Goal: Task Accomplishment & Management: Use online tool/utility

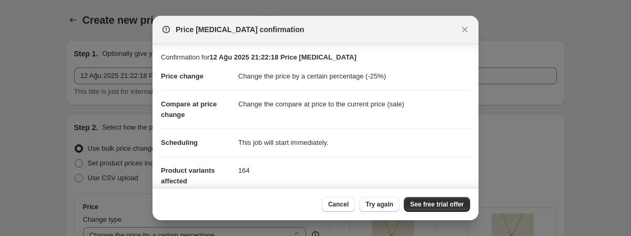
select select "percentage"
select select "collection"
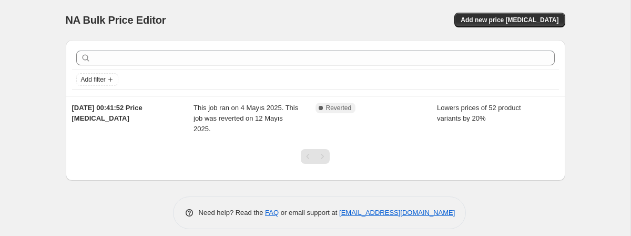
scroll to position [9, 0]
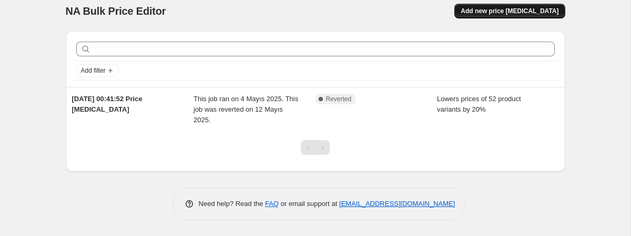
click at [493, 16] on button "Add new price change job" at bounding box center [509, 11] width 110 height 15
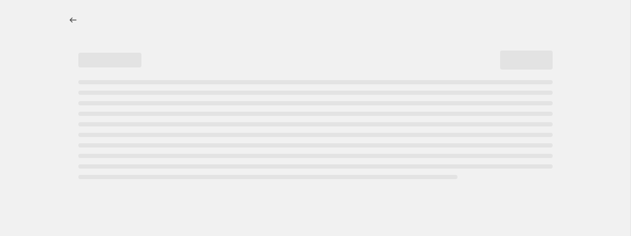
select select "percentage"
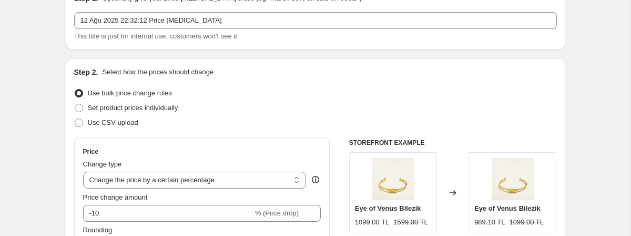
scroll to position [58, 0]
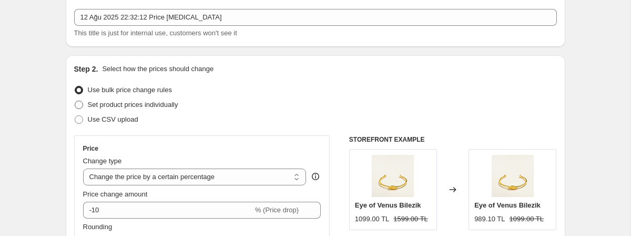
click at [167, 104] on span "Set product prices individually" at bounding box center [133, 104] width 90 height 8
click at [75, 101] on input "Set product prices individually" at bounding box center [75, 100] width 1 height 1
radio input "true"
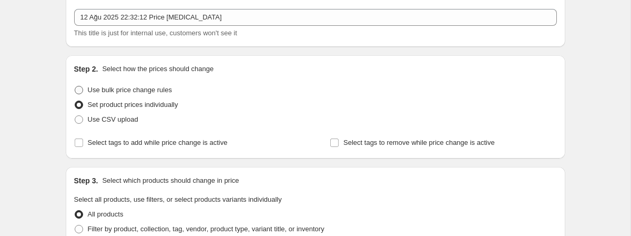
click at [157, 92] on span "Use bulk price change rules" at bounding box center [130, 90] width 84 height 8
click at [75, 86] on input "Use bulk price change rules" at bounding box center [75, 86] width 1 height 1
radio input "true"
select select "percentage"
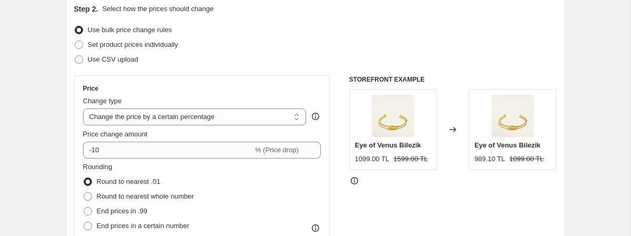
scroll to position [119, 0]
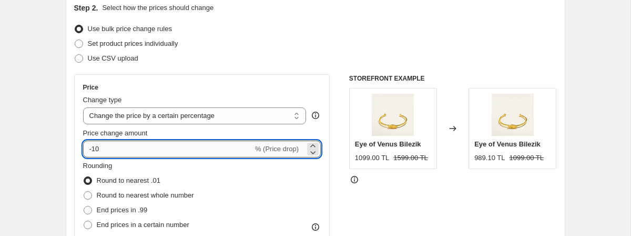
click at [197, 145] on input "-10" at bounding box center [168, 148] width 170 height 17
type input "-1"
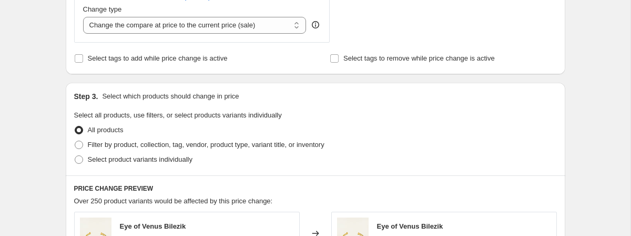
scroll to position [457, 0]
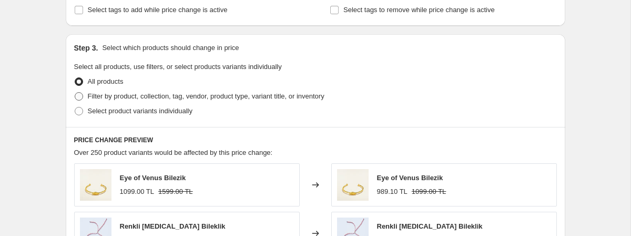
type input "-25"
click at [182, 97] on span "Filter by product, collection, tag, vendor, product type, variant title, or inv…" at bounding box center [206, 96] width 237 height 8
click at [75, 93] on input "Filter by product, collection, tag, vendor, product type, variant title, or inv…" at bounding box center [75, 92] width 1 height 1
radio input "true"
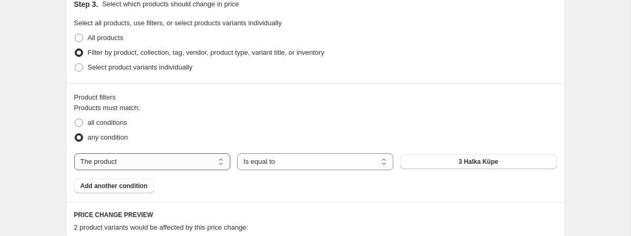
scroll to position [504, 0]
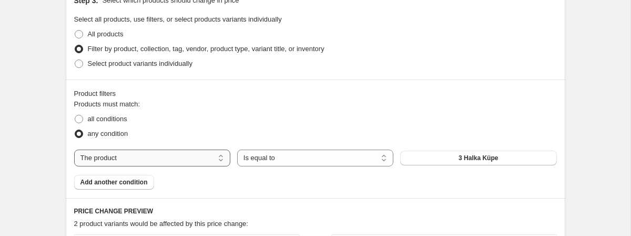
click at [192, 150] on select "The product The product's collection The product's tag The product's vendor The…" at bounding box center [152, 157] width 156 height 17
select select "collection"
click at [492, 160] on span "Çok Satanlar" at bounding box center [478, 158] width 38 height 8
click at [124, 186] on span "Add another condition" at bounding box center [113, 182] width 67 height 8
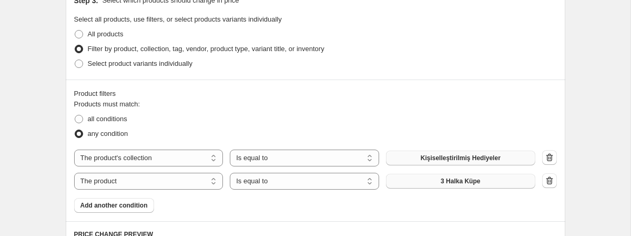
click at [490, 184] on button "3 Halka Küpe" at bounding box center [460, 181] width 149 height 15
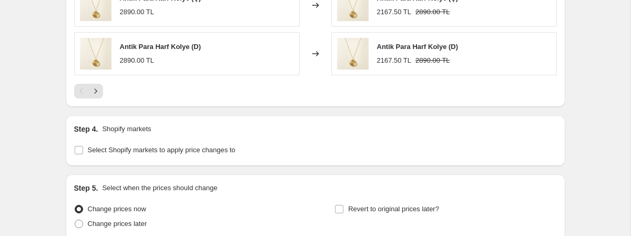
scroll to position [922, 0]
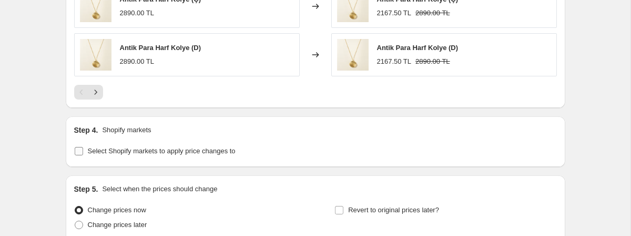
click at [194, 156] on span "Select Shopify markets to apply price changes to" at bounding box center [162, 151] width 148 height 11
click at [83, 155] on input "Select Shopify markets to apply price changes to" at bounding box center [79, 151] width 8 height 8
checkbox input "true"
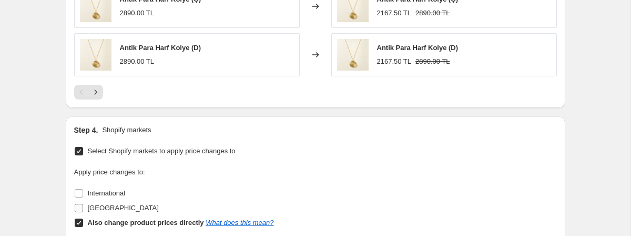
click at [100, 205] on span "Turkey" at bounding box center [123, 208] width 71 height 8
click at [83, 205] on input "Turkey" at bounding box center [79, 208] width 8 height 8
checkbox input "true"
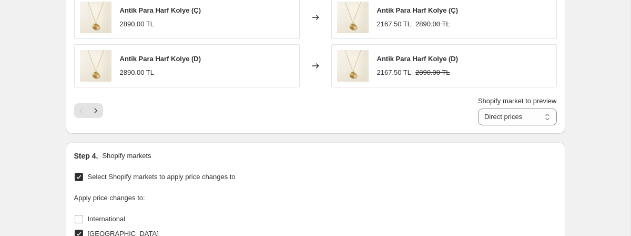
scroll to position [847, 0]
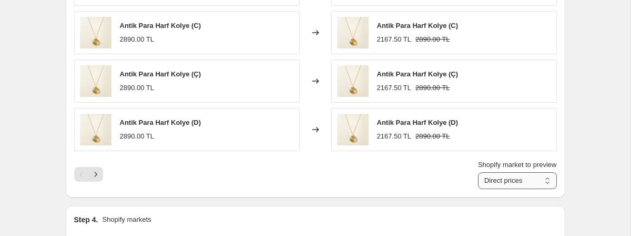
click at [516, 182] on select "Direct prices Turkey" at bounding box center [517, 180] width 79 height 17
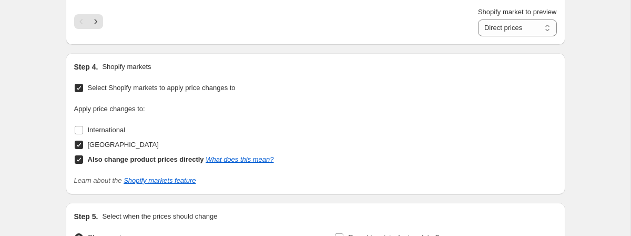
scroll to position [1121, 0]
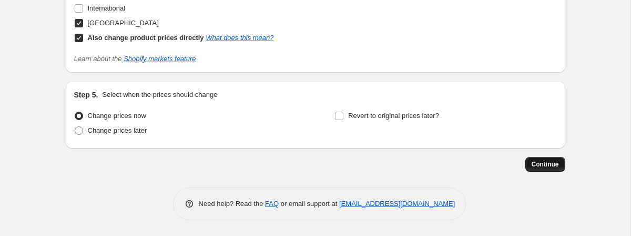
click at [542, 169] on button "Continue" at bounding box center [545, 164] width 40 height 15
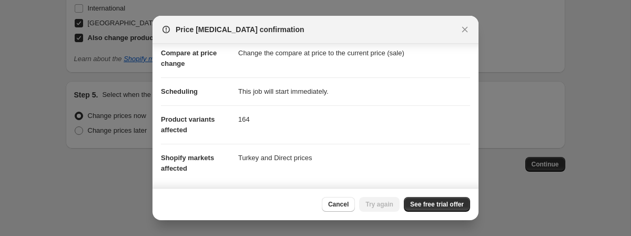
scroll to position [170, 0]
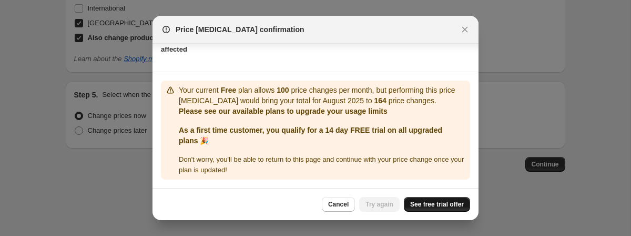
click at [421, 205] on span "See free trial offer" at bounding box center [437, 204] width 54 height 8
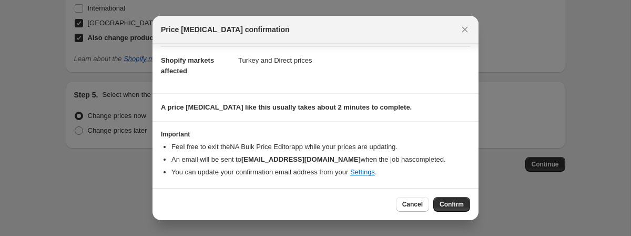
scroll to position [148, 0]
click at [445, 201] on span "Confirm" at bounding box center [452, 204] width 24 height 8
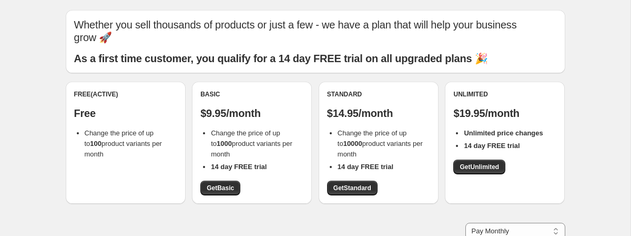
scroll to position [32, 0]
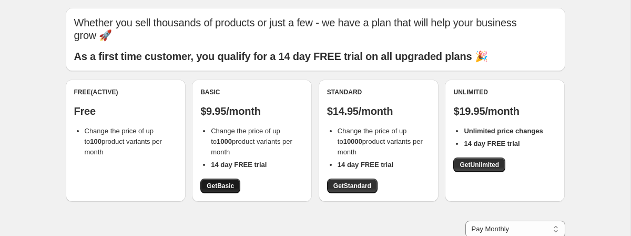
click at [222, 178] on link "Get Basic" at bounding box center [220, 185] width 40 height 15
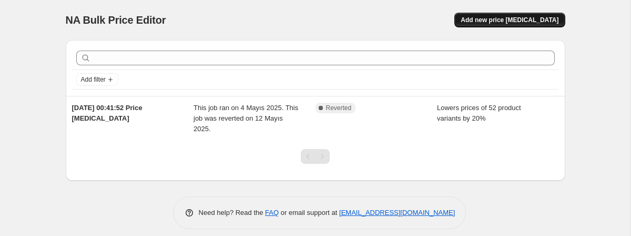
scroll to position [9, 0]
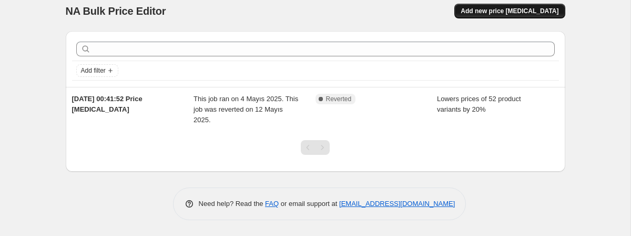
click at [505, 14] on span "Add new price [MEDICAL_DATA]" at bounding box center [510, 11] width 98 height 8
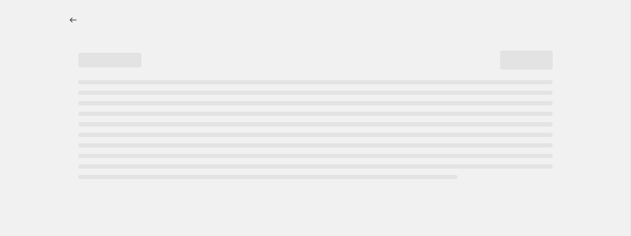
select select "percentage"
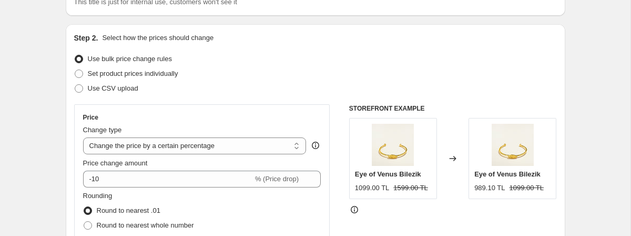
scroll to position [143, 0]
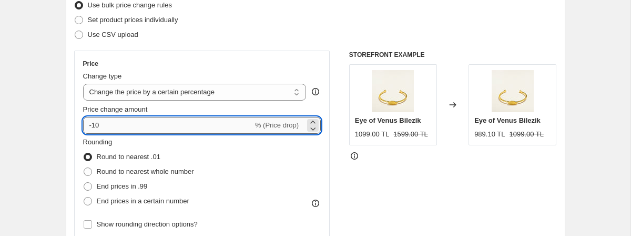
click at [213, 125] on input "-10" at bounding box center [168, 125] width 170 height 17
type input "-1"
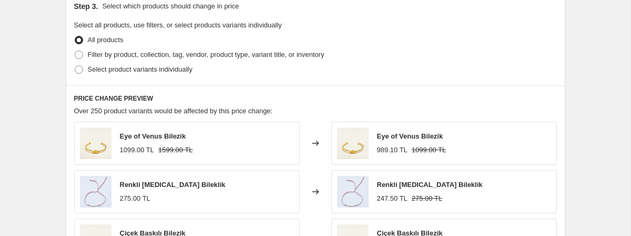
scroll to position [531, 0]
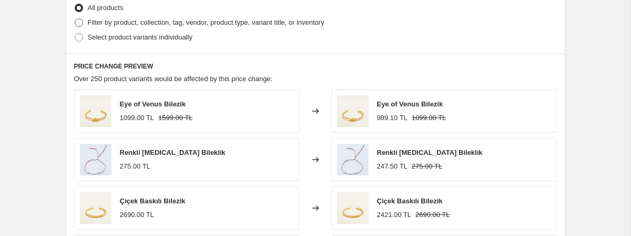
type input "-25"
click at [236, 23] on span "Filter by product, collection, tag, vendor, product type, variant title, or inv…" at bounding box center [206, 22] width 237 height 8
click at [75, 19] on input "Filter by product, collection, tag, vendor, product type, variant title, or inv…" at bounding box center [75, 18] width 1 height 1
radio input "true"
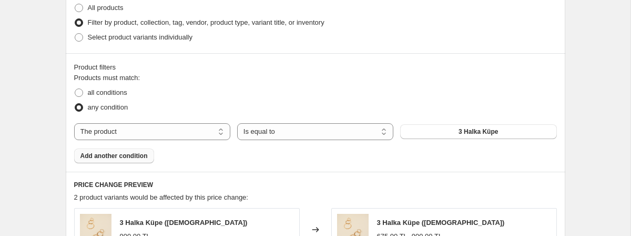
click at [133, 157] on span "Add another condition" at bounding box center [113, 155] width 67 height 8
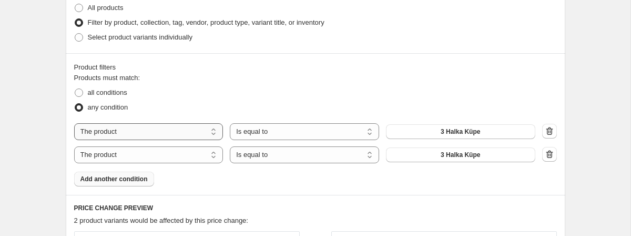
click at [176, 132] on select "The product The product's collection The product's tag The product's vendor The…" at bounding box center [148, 131] width 149 height 17
select select "collection"
click at [430, 127] on button "Çok Satanlar" at bounding box center [460, 131] width 149 height 15
click at [478, 157] on span "3 Halka Küpe" at bounding box center [460, 154] width 39 height 8
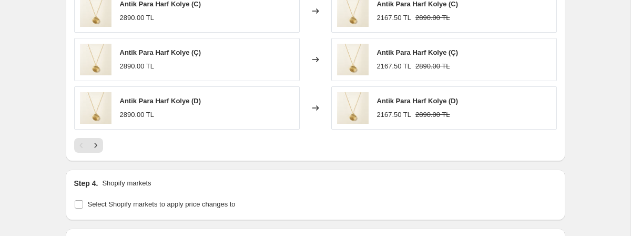
scroll to position [1016, 0]
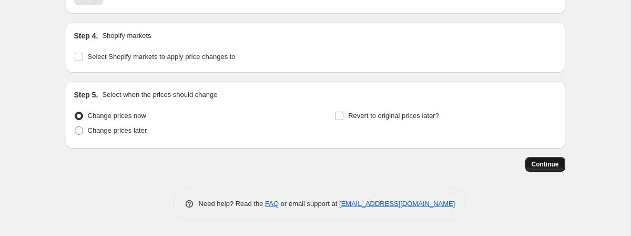
click at [540, 169] on button "Continue" at bounding box center [545, 164] width 40 height 15
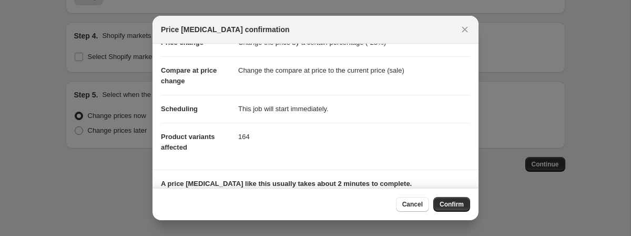
scroll to position [0, 0]
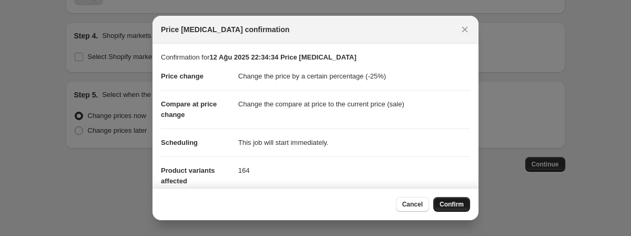
click at [454, 202] on span "Confirm" at bounding box center [452, 204] width 24 height 8
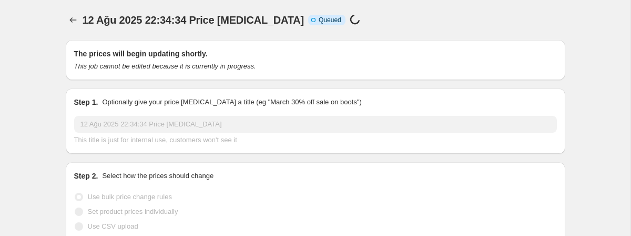
scroll to position [1016, 0]
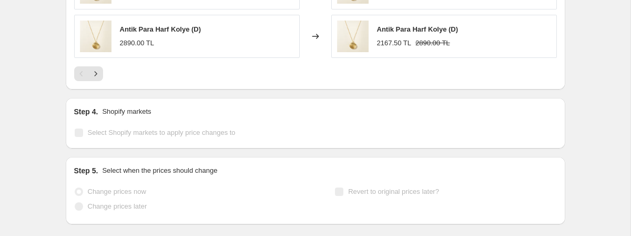
select select "percentage"
select select "collection"
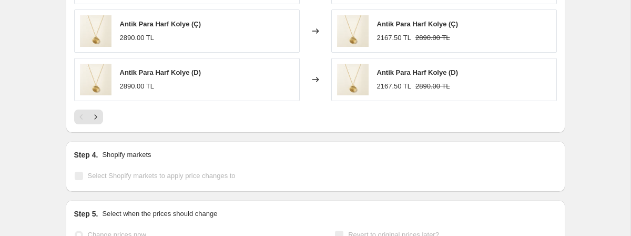
select select "percentage"
select select "collection"
select select "percentage"
select select "collection"
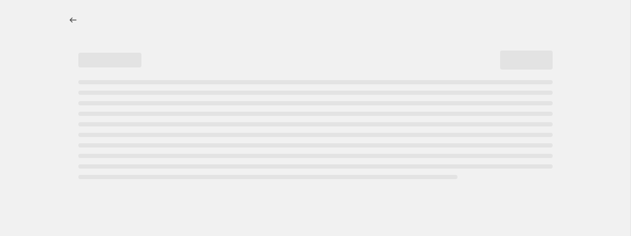
select select "percentage"
select select "collection"
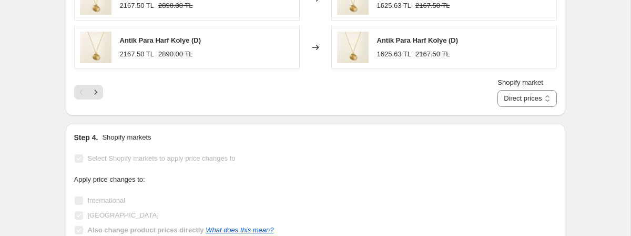
scroll to position [1190, 0]
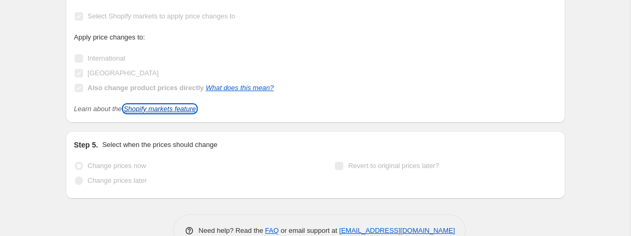
click at [196, 105] on link "Shopify markets feature" at bounding box center [160, 109] width 72 height 8
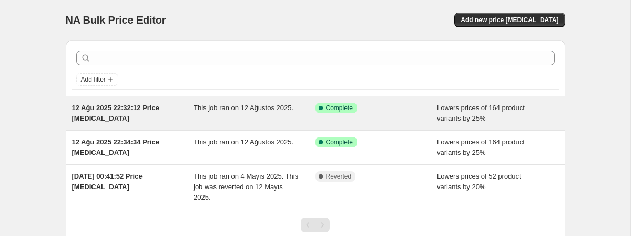
click at [255, 123] on div "This job ran on 12 Ağustos 2025." at bounding box center [255, 113] width 122 height 21
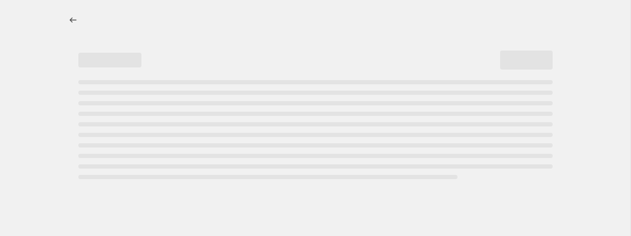
select select "percentage"
select select "collection"
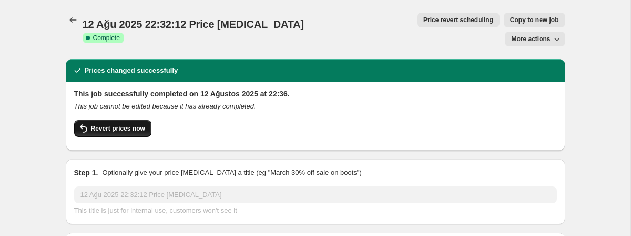
click at [128, 120] on button "Revert prices now" at bounding box center [112, 128] width 77 height 17
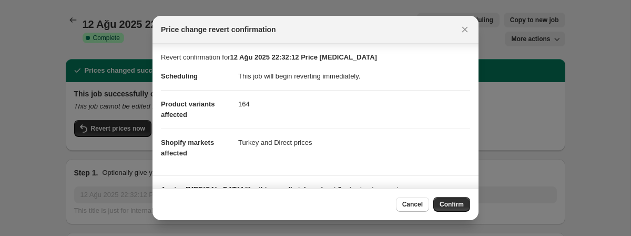
scroll to position [95, 0]
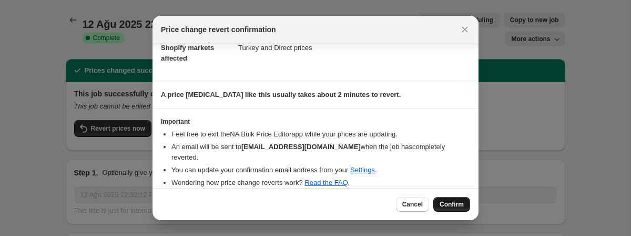
click at [455, 206] on span "Confirm" at bounding box center [452, 204] width 24 height 8
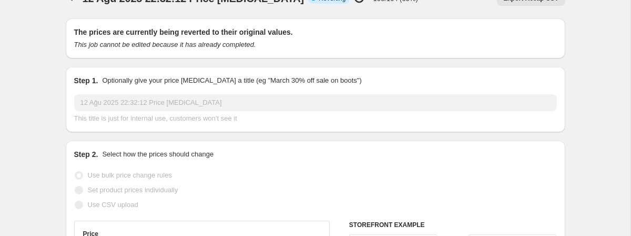
scroll to position [0, 0]
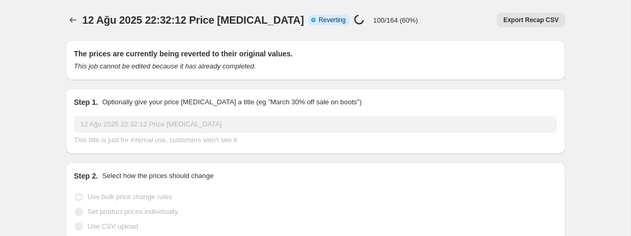
click at [373, 19] on p "100/164 (60%)" at bounding box center [395, 20] width 45 height 8
click at [73, 24] on icon "Price change jobs" at bounding box center [73, 20] width 11 height 11
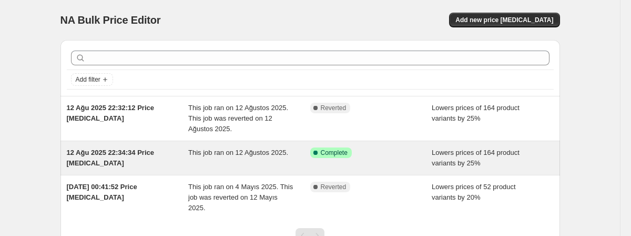
click at [249, 152] on span "This job ran on 12 Ağustos 2025." at bounding box center [238, 152] width 100 height 8
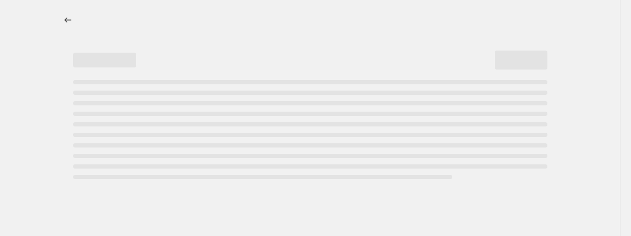
select select "percentage"
select select "collection"
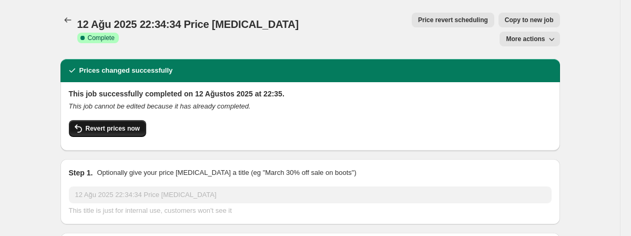
click at [135, 124] on span "Revert prices now" at bounding box center [113, 128] width 54 height 8
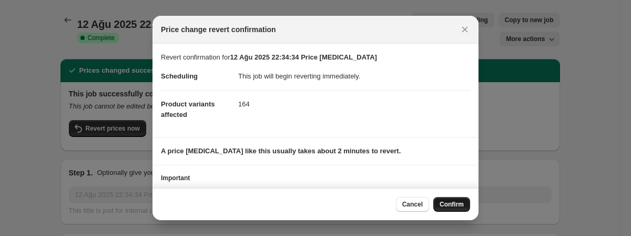
click at [453, 206] on span "Confirm" at bounding box center [452, 204] width 24 height 8
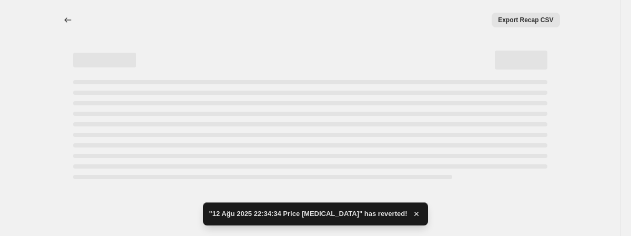
select select "percentage"
select select "collection"
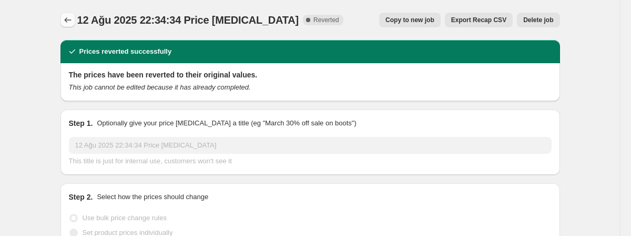
click at [67, 19] on icon "Price change jobs" at bounding box center [68, 20] width 11 height 11
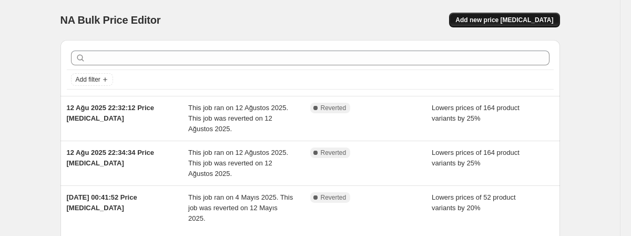
click at [484, 15] on button "Add new price [MEDICAL_DATA]" at bounding box center [504, 20] width 110 height 15
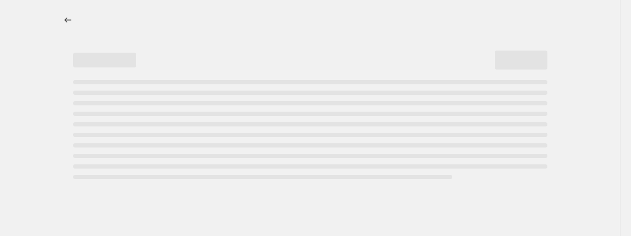
select select "percentage"
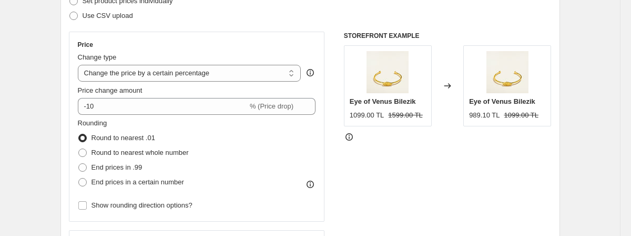
scroll to position [194, 0]
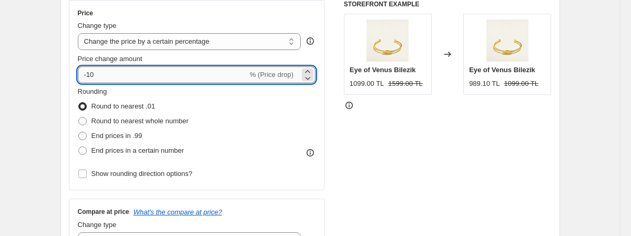
click at [243, 69] on input "-10" at bounding box center [163, 74] width 170 height 17
type input "-1"
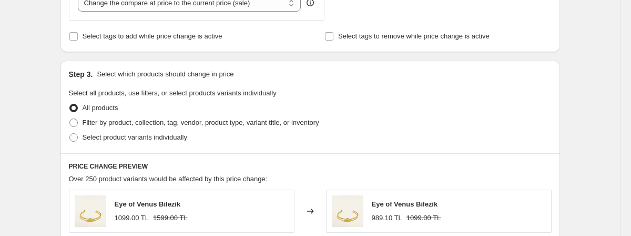
scroll to position [441, 0]
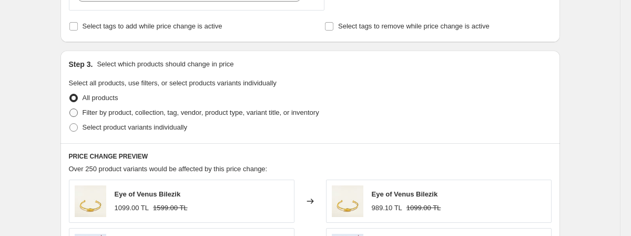
type input "25"
click at [180, 117] on label "Filter by product, collection, tag, vendor, product type, variant title, or inv…" at bounding box center [194, 112] width 250 height 15
click at [70, 109] on input "Filter by product, collection, tag, vendor, product type, variant title, or inv…" at bounding box center [69, 108] width 1 height 1
radio input "true"
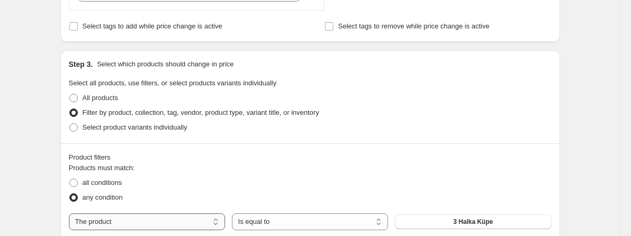
click at [145, 218] on select "The product The product's collection The product's tag The product's vendor The…" at bounding box center [147, 221] width 156 height 17
select select "collection"
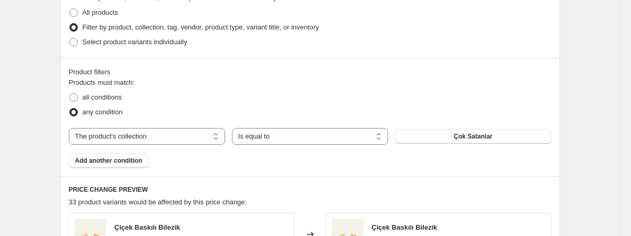
scroll to position [530, 0]
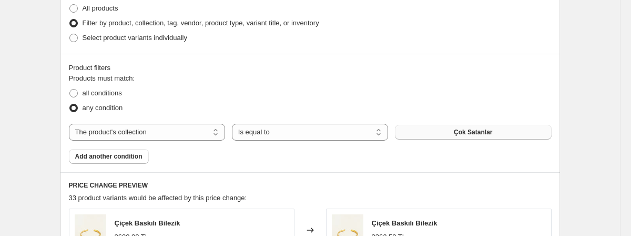
click at [469, 131] on span "Çok Satanlar" at bounding box center [473, 132] width 38 height 8
click at [131, 155] on span "Add another condition" at bounding box center [108, 156] width 67 height 8
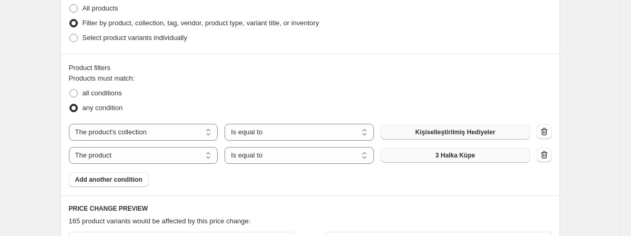
click at [458, 156] on span "3 Halka Küpe" at bounding box center [454, 155] width 39 height 8
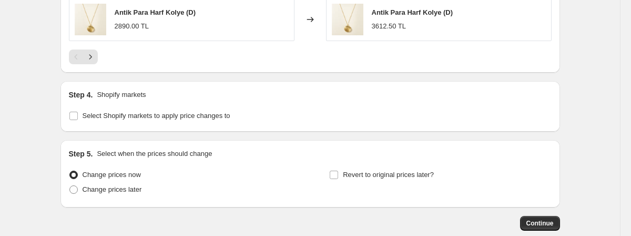
scroll to position [1016, 0]
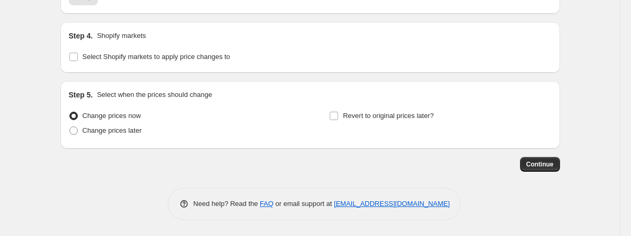
click at [132, 31] on p "Shopify markets" at bounding box center [121, 36] width 49 height 11
click at [147, 50] on label "Select Shopify markets to apply price changes to" at bounding box center [149, 56] width 161 height 15
click at [78, 53] on input "Select Shopify markets to apply price changes to" at bounding box center [73, 57] width 8 height 8
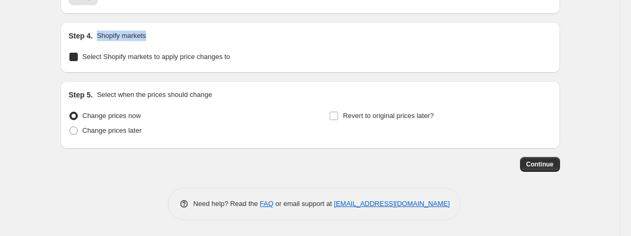
checkbox input "true"
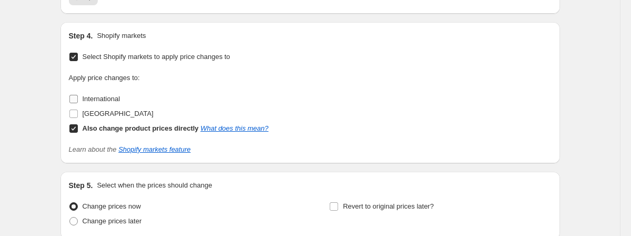
click at [108, 95] on span "International" at bounding box center [102, 99] width 38 height 8
click at [78, 95] on input "International" at bounding box center [73, 99] width 8 height 8
checkbox input "true"
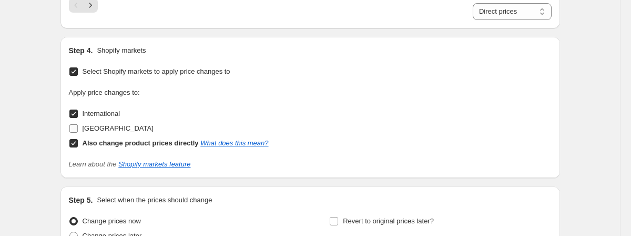
click at [93, 125] on span "[GEOGRAPHIC_DATA]" at bounding box center [118, 128] width 71 height 8
click at [78, 125] on input "[GEOGRAPHIC_DATA]" at bounding box center [73, 128] width 8 height 8
checkbox input "true"
click at [256, 145] on link "What does this mean?" at bounding box center [234, 143] width 68 height 8
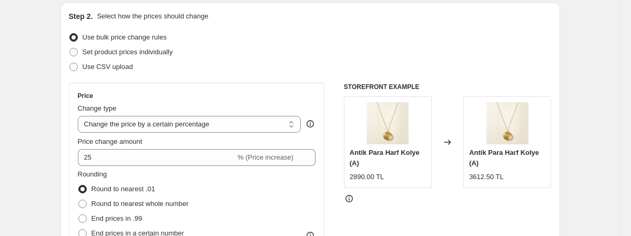
scroll to position [108, 0]
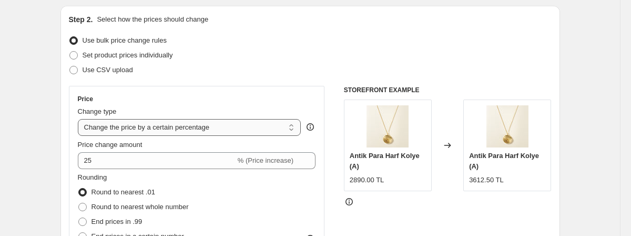
click at [202, 131] on select "Change the price to a certain amount Change the price by a certain amount Chang…" at bounding box center [190, 127] width 224 height 17
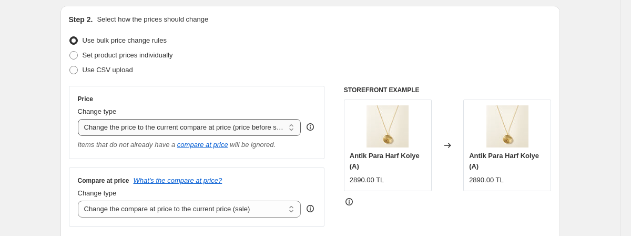
click at [201, 132] on select "Change the price to a certain amount Change the price by a certain amount Chang…" at bounding box center [190, 127] width 224 height 17
select select "bcap"
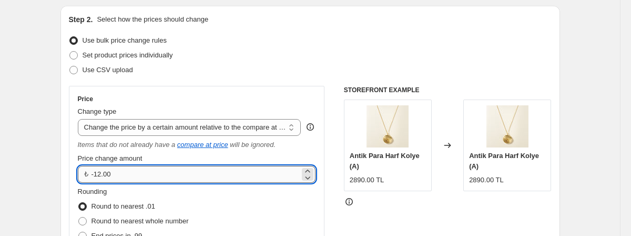
click at [146, 176] on input "-12.00" at bounding box center [196, 174] width 209 height 17
type input "-1"
click at [175, 121] on select "Change the price to a certain amount Change the price by a certain amount Chang…" at bounding box center [190, 127] width 224 height 17
type input "0.00"
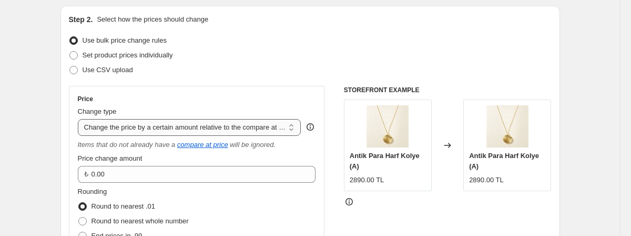
click at [185, 125] on select "Change the price to a certain amount Change the price by a certain amount Chang…" at bounding box center [190, 127] width 224 height 17
select select "percentage"
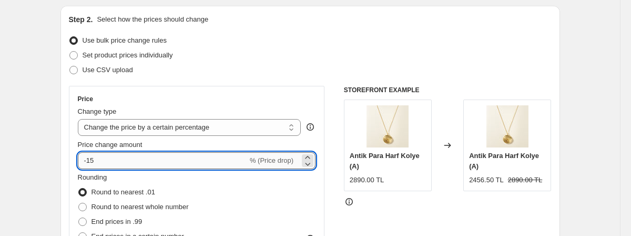
click at [165, 160] on input "-15" at bounding box center [163, 160] width 170 height 17
type input "25"
click at [429, 212] on div "STOREFRONT EXAMPLE Antik Para Harf Kolye (A) 2890.00 TL Changed to Antik Para H…" at bounding box center [448, 215] width 208 height 258
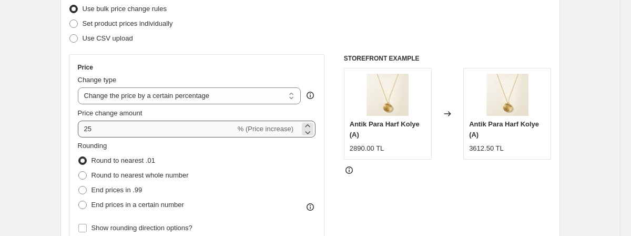
scroll to position [140, 0]
click at [210, 94] on select "Change the price to a certain amount Change the price by a certain amount Chang…" at bounding box center [190, 95] width 224 height 17
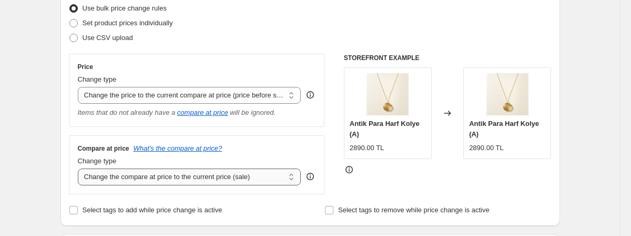
click at [178, 179] on select "Change the compare at price to the current price (sale) Change the compare at p…" at bounding box center [190, 176] width 224 height 17
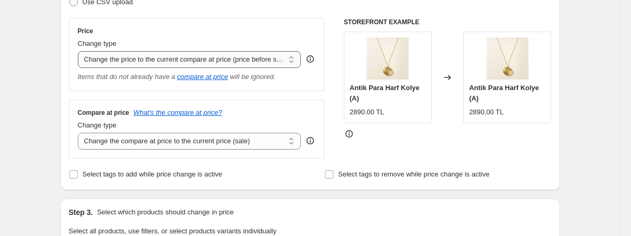
scroll to position [181, 0]
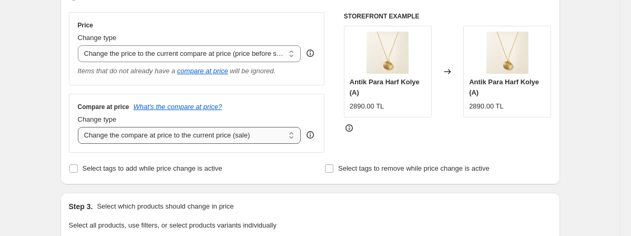
click at [168, 138] on select "Change the compare at price to the current price (sale) Change the compare at p…" at bounding box center [190, 135] width 224 height 17
click at [169, 51] on select "Change the price to a certain amount Change the price by a certain amount Chang…" at bounding box center [190, 53] width 224 height 17
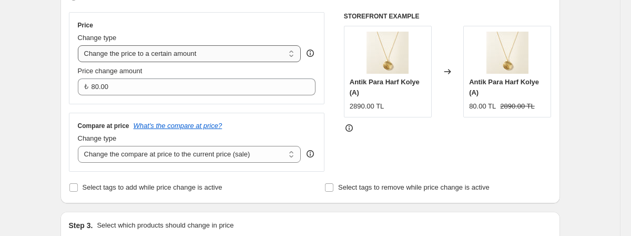
click at [164, 47] on select "Change the price to a certain amount Change the price by a certain amount Chang…" at bounding box center [190, 53] width 224 height 17
select select "by"
type input "-10.00"
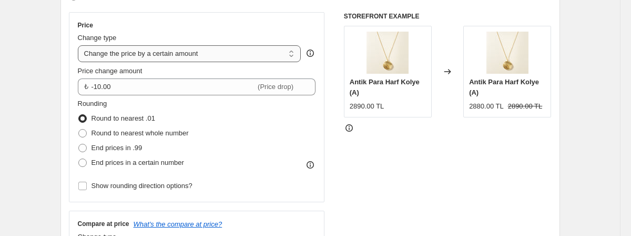
click at [168, 53] on select "Change the price to a certain amount Change the price by a certain amount Chang…" at bounding box center [190, 53] width 224 height 17
select select "to"
type input "80.00"
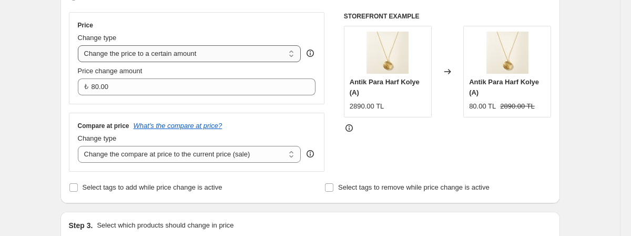
click at [216, 54] on select "Change the price to a certain amount Change the price by a certain amount Chang…" at bounding box center [190, 53] width 224 height 17
select select "by"
type input "-10.00"
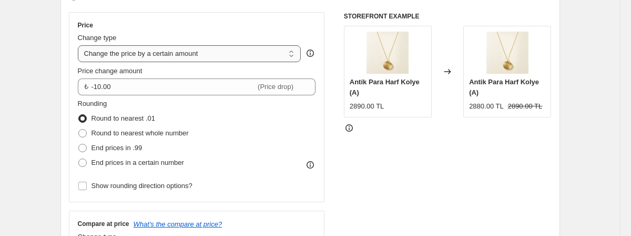
click at [217, 45] on select "Change the price to a certain amount Change the price by a certain amount Chang…" at bounding box center [190, 53] width 224 height 17
select select "percentage"
click at [220, 47] on select "Change the price to a certain amount Change the price by a certain amount Chang…" at bounding box center [190, 53] width 224 height 17
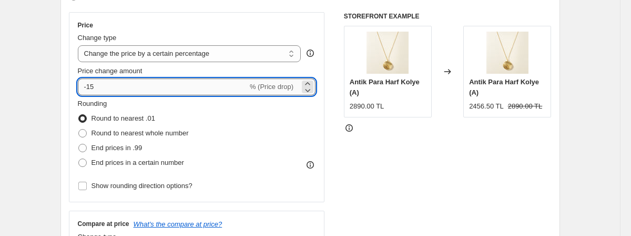
click at [207, 82] on input "-15" at bounding box center [163, 86] width 170 height 17
type input "-1"
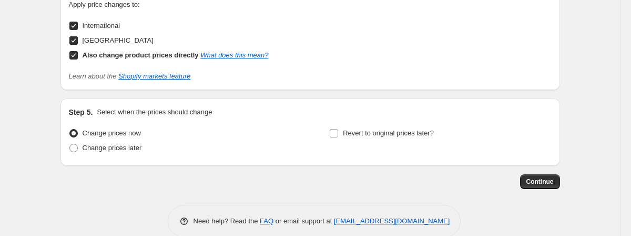
scroll to position [1121, 0]
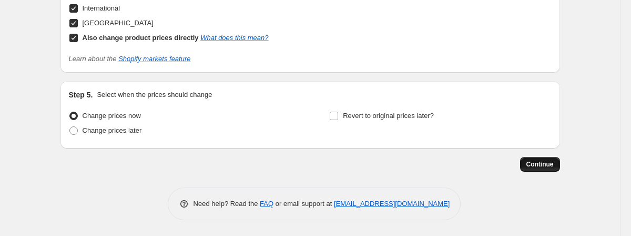
type input "-25"
click at [536, 163] on span "Continue" at bounding box center [539, 164] width 27 height 8
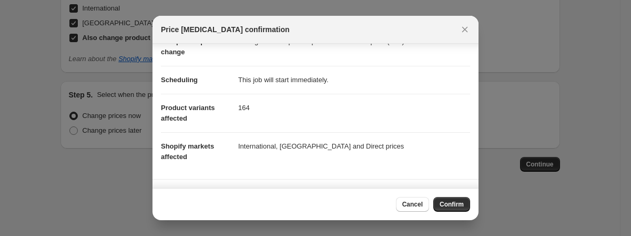
scroll to position [148, 0]
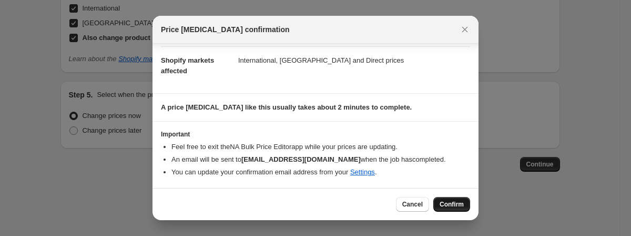
click at [452, 202] on span "Confirm" at bounding box center [452, 204] width 24 height 8
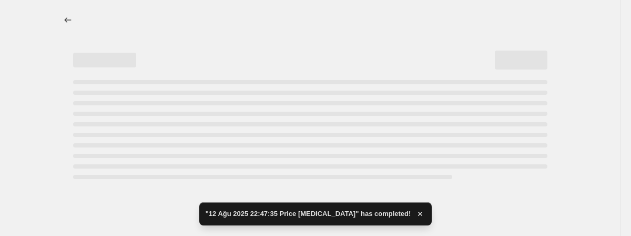
select select "percentage"
select select "collection"
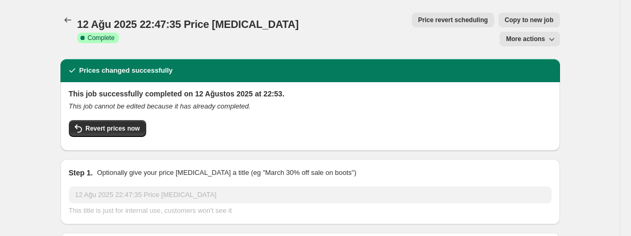
click at [526, 35] on span "More actions" at bounding box center [525, 39] width 39 height 8
